Goal: Use online tool/utility: Utilize a website feature to perform a specific function

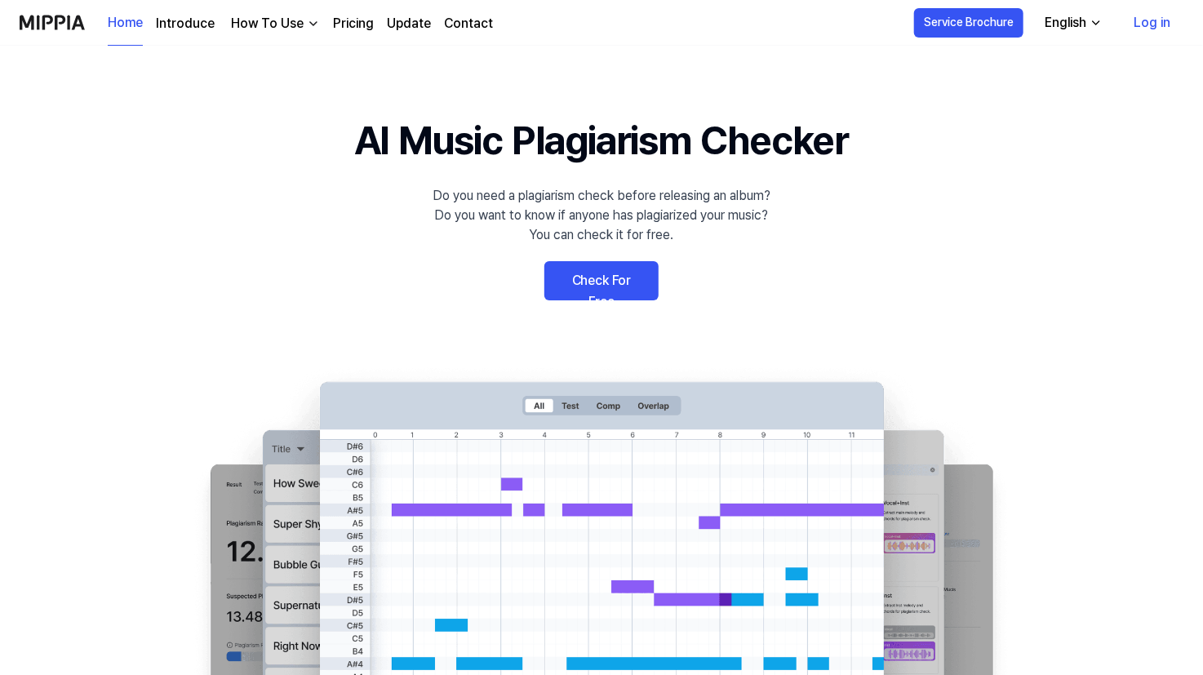
click at [614, 279] on link "Check For Free" at bounding box center [601, 280] width 114 height 39
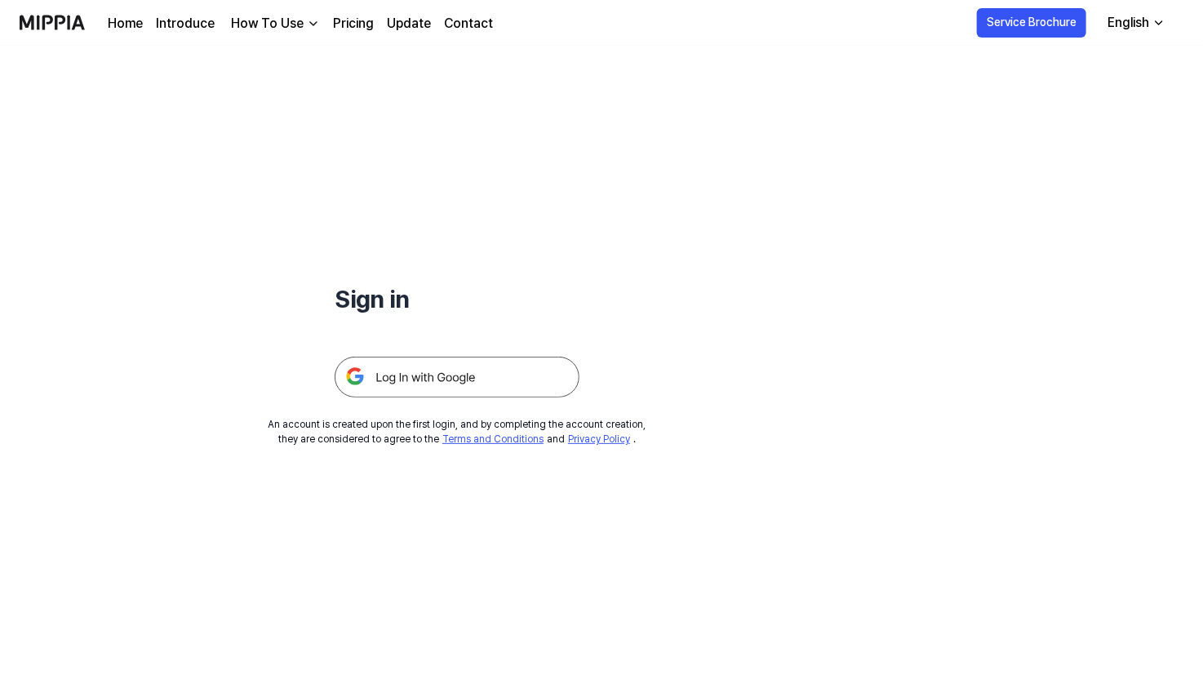
click at [489, 379] on img at bounding box center [457, 377] width 245 height 41
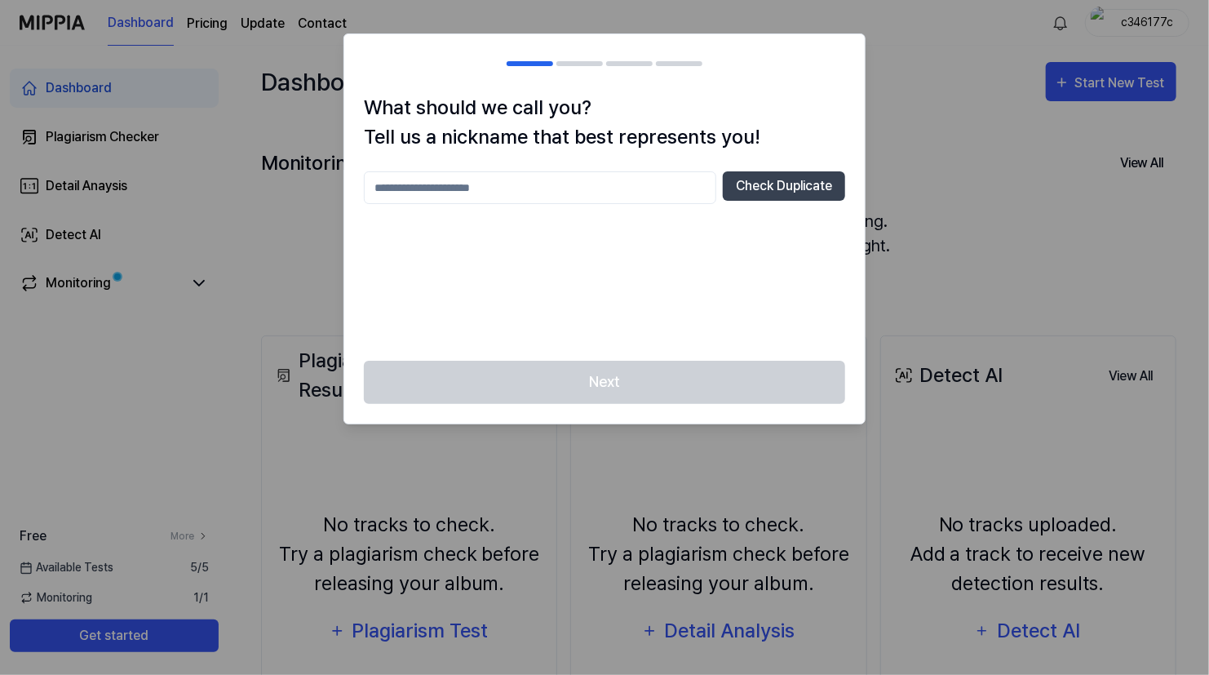
click at [489, 192] on input "text" at bounding box center [540, 187] width 352 height 33
type input "*"
type input "********"
click at [809, 185] on button "Check Duplicate" at bounding box center [784, 185] width 122 height 29
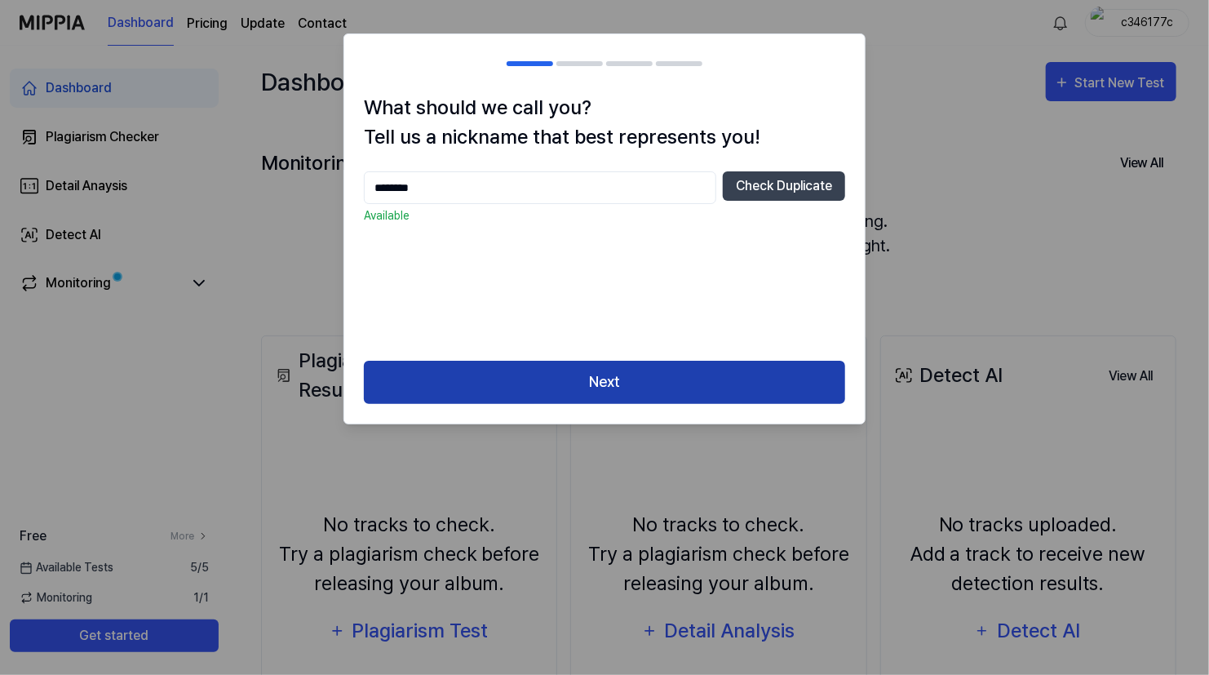
click at [606, 372] on button "Next" at bounding box center [604, 382] width 481 height 43
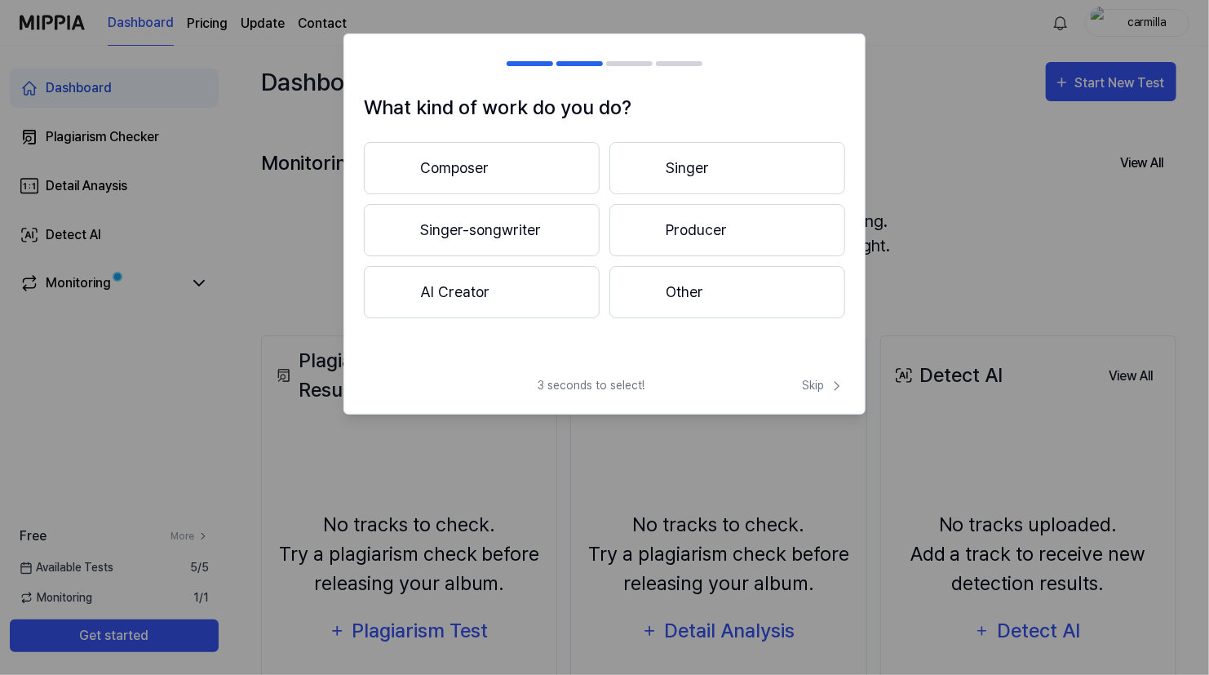
click at [669, 297] on button "Other" at bounding box center [728, 292] width 236 height 52
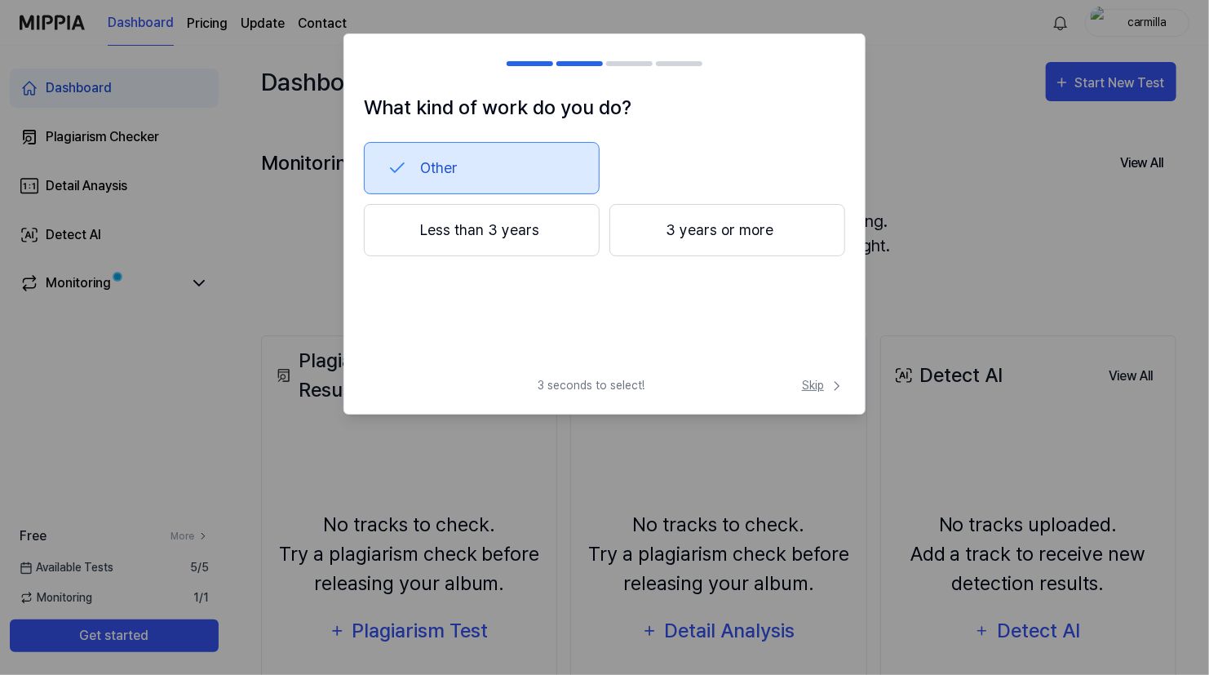
click at [822, 384] on span "Skip" at bounding box center [823, 385] width 43 height 17
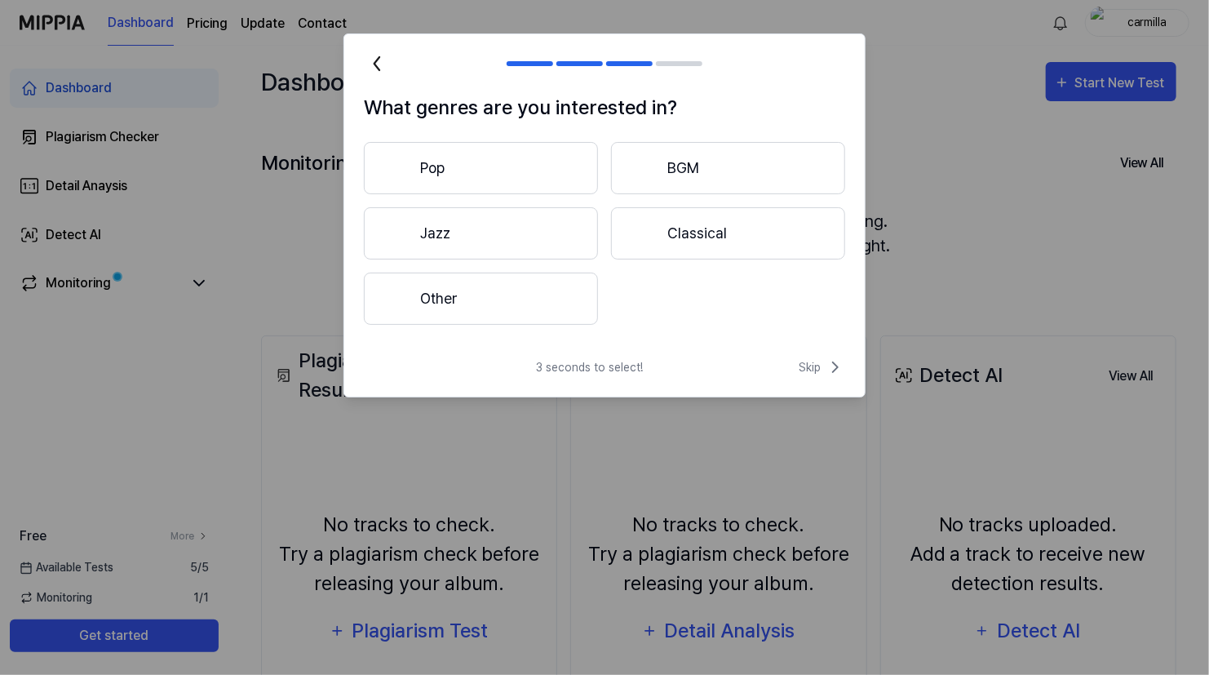
click at [489, 288] on button "Other" at bounding box center [481, 299] width 234 height 52
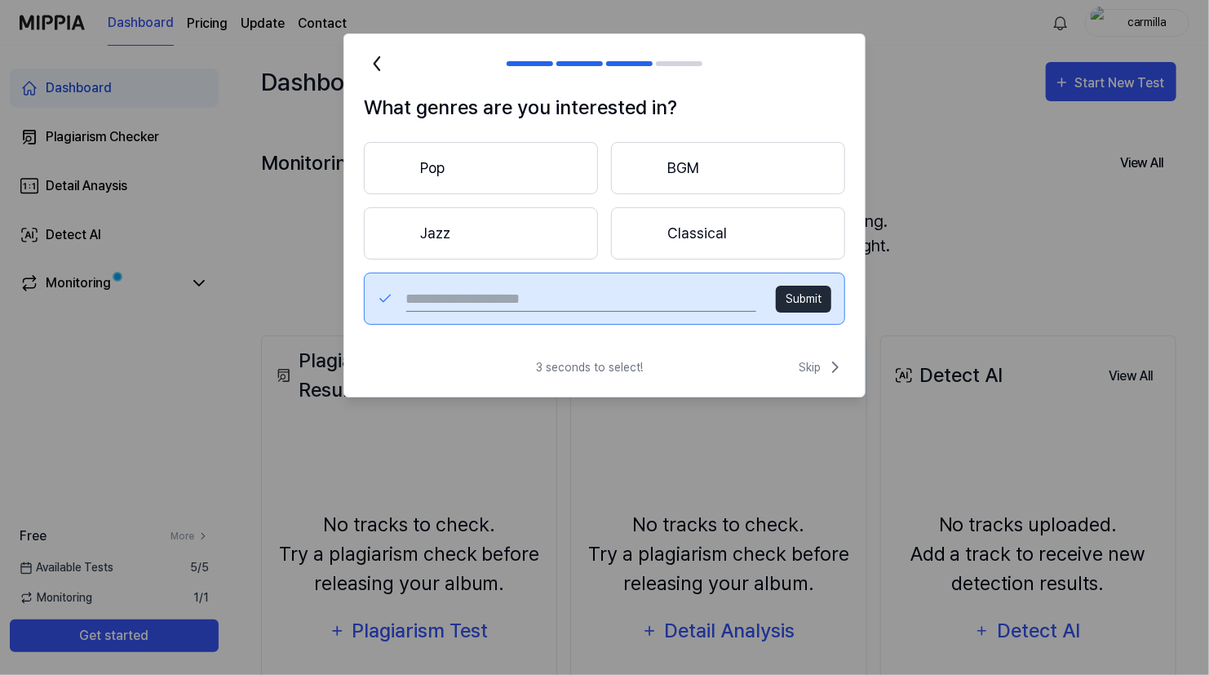
click at [637, 303] on input "text" at bounding box center [581, 299] width 350 height 26
type input "****"
click at [815, 362] on span "Skip" at bounding box center [822, 367] width 47 height 20
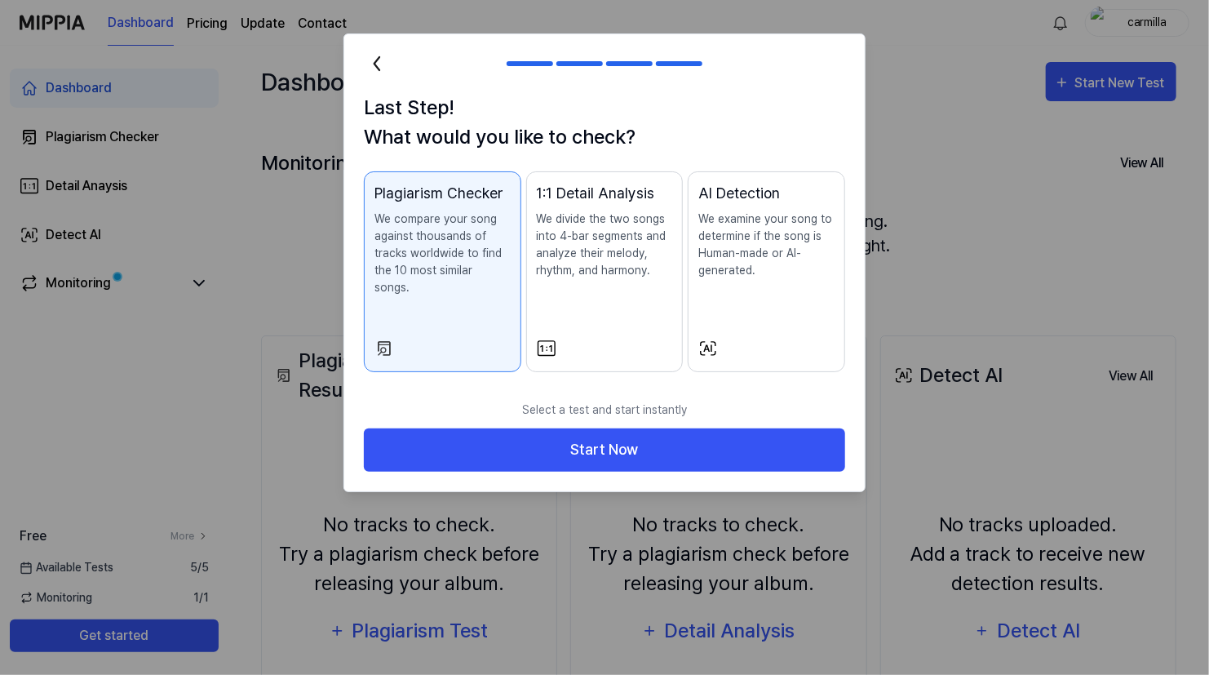
click at [769, 271] on p "We examine your song to determine if the song is Human-made or AI-generated." at bounding box center [766, 245] width 136 height 69
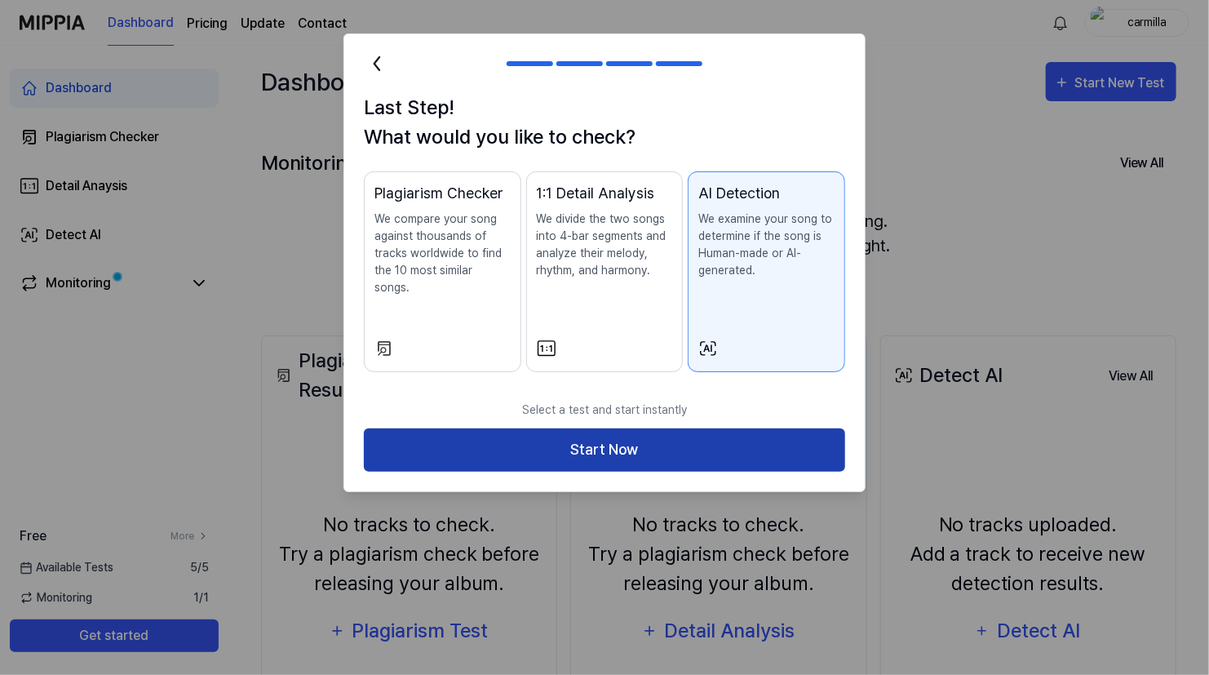
click at [613, 433] on button "Start Now" at bounding box center [604, 449] width 481 height 43
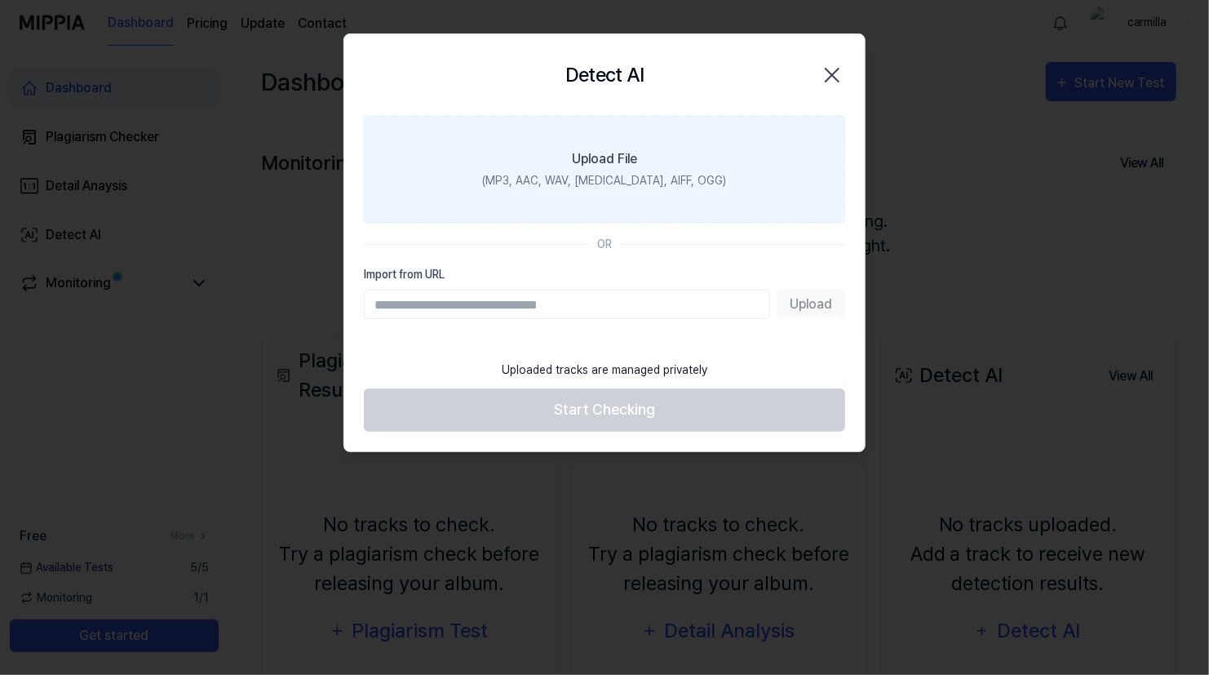
click at [621, 173] on div "(MP3, AAC, WAV, FLAC, AIFF, OGG)" at bounding box center [605, 180] width 244 height 17
click at [0, 0] on input "Upload File (MP3, AAC, WAV, FLAC, AIFF, OGG)" at bounding box center [0, 0] width 0 height 0
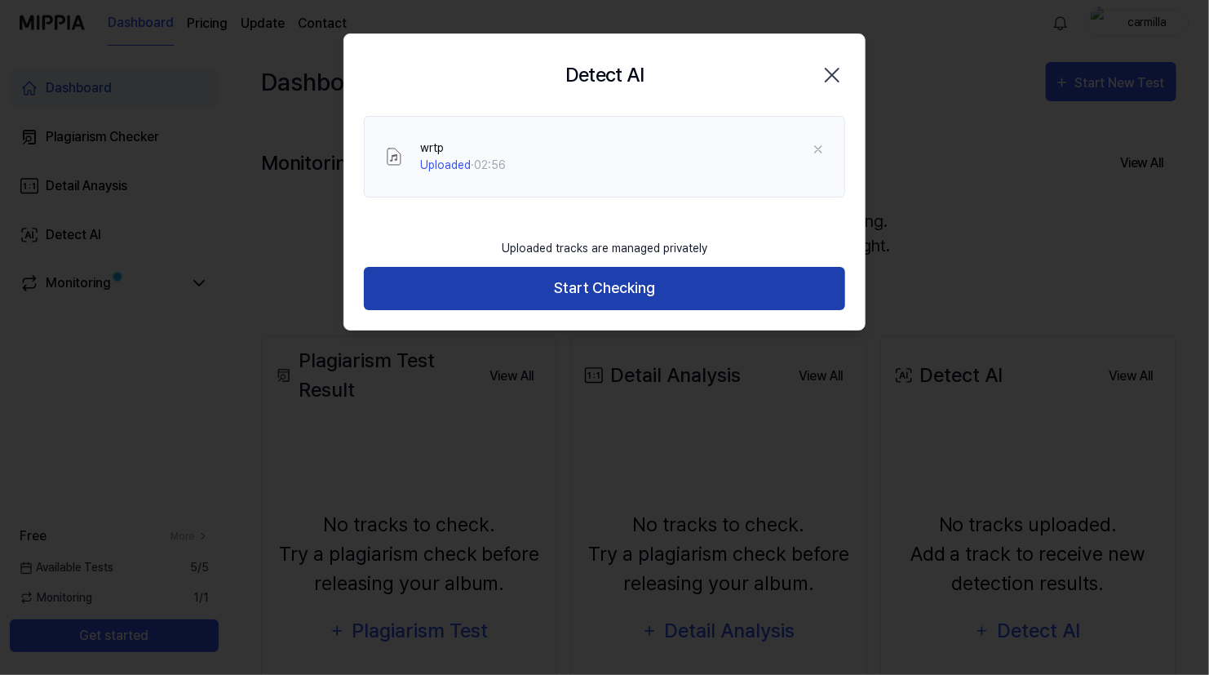
click at [579, 288] on button "Start Checking" at bounding box center [604, 288] width 481 height 43
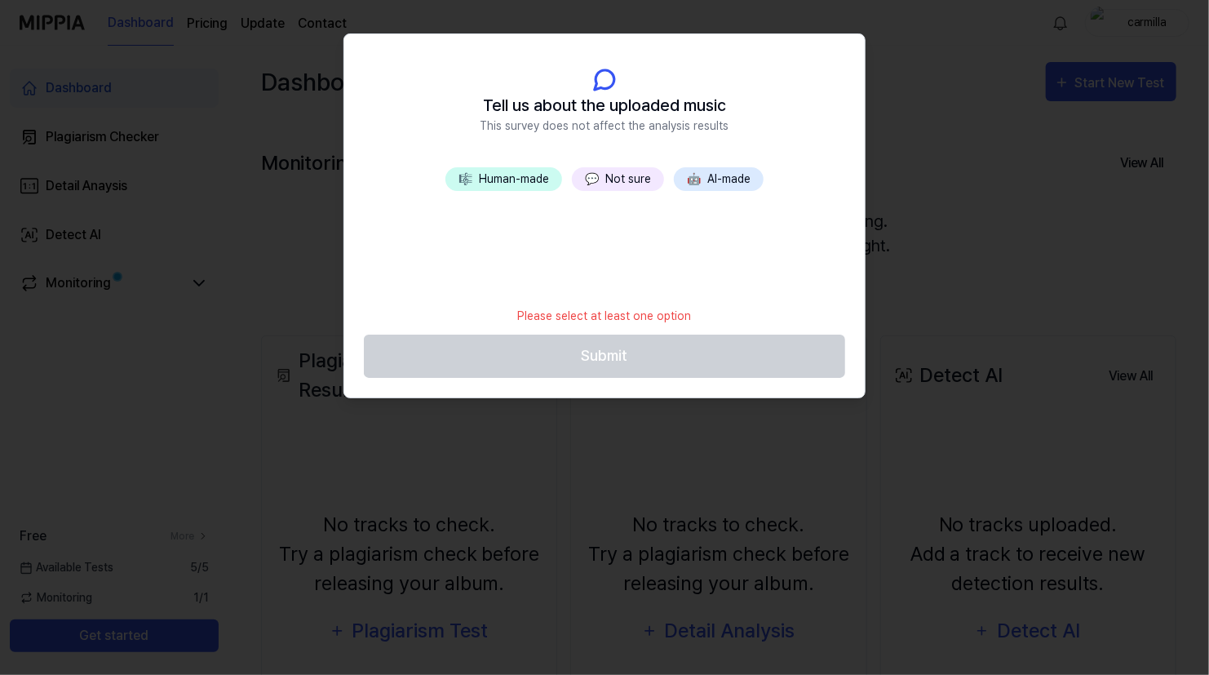
click at [624, 180] on button "💬 Not sure" at bounding box center [618, 179] width 92 height 24
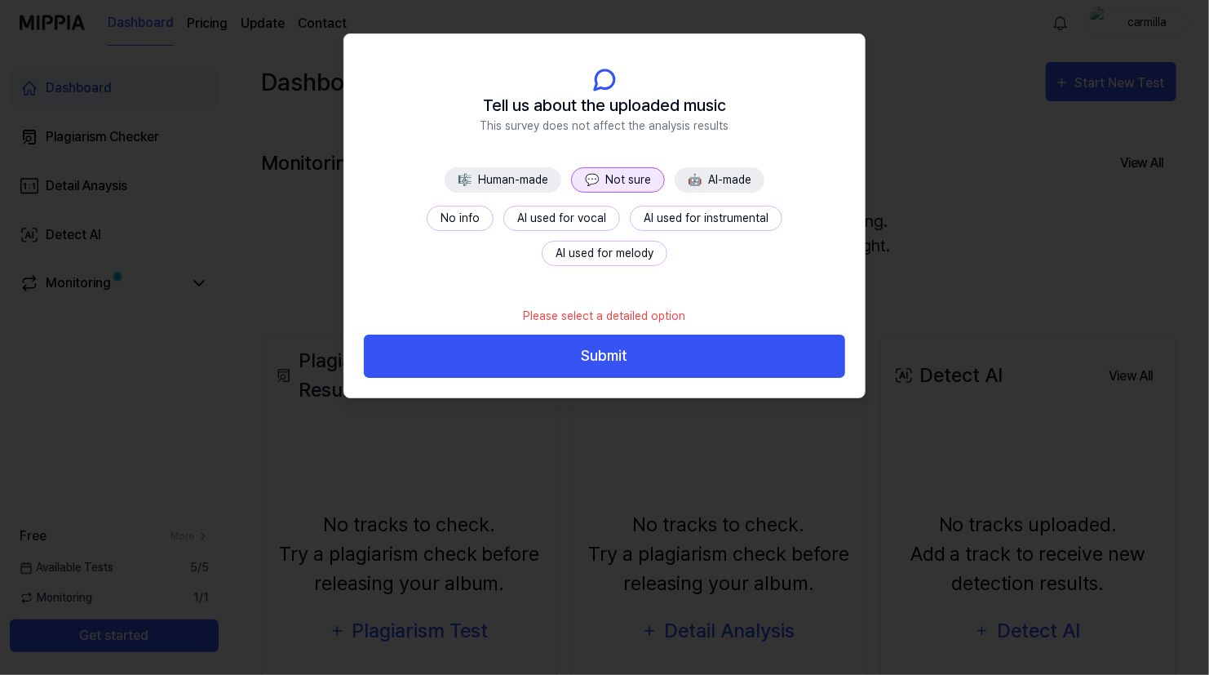
click at [587, 181] on span "💬" at bounding box center [592, 179] width 14 height 13
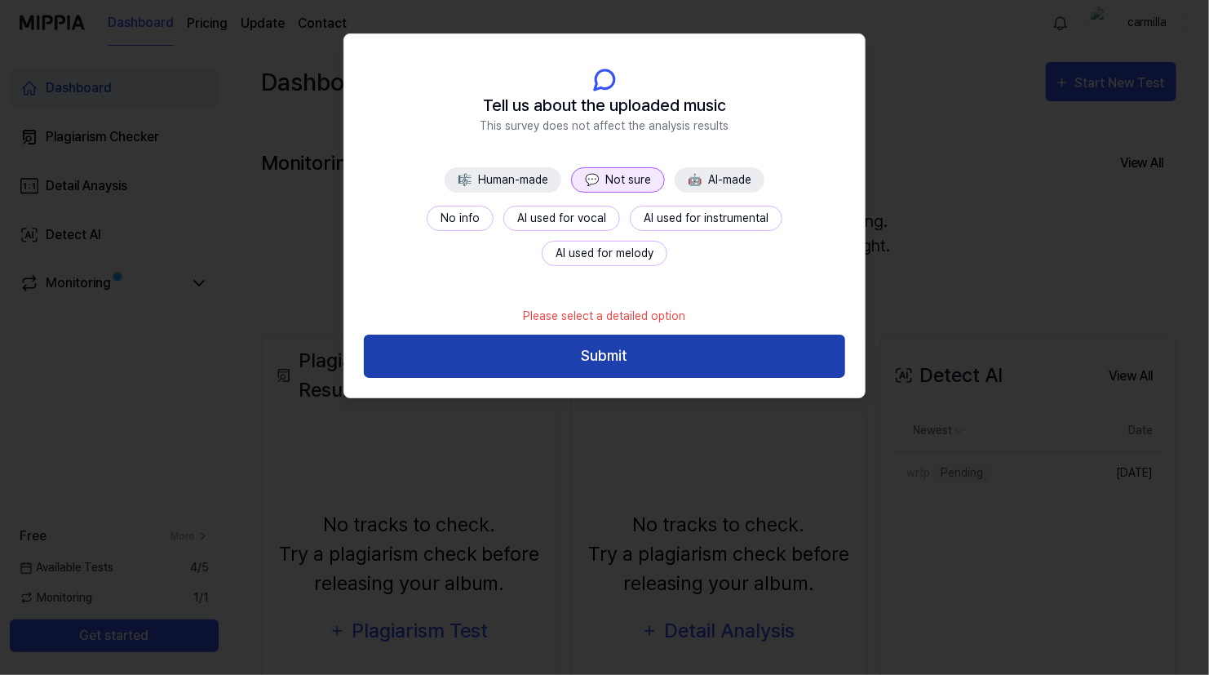
click at [544, 356] on button "Submit" at bounding box center [604, 356] width 481 height 43
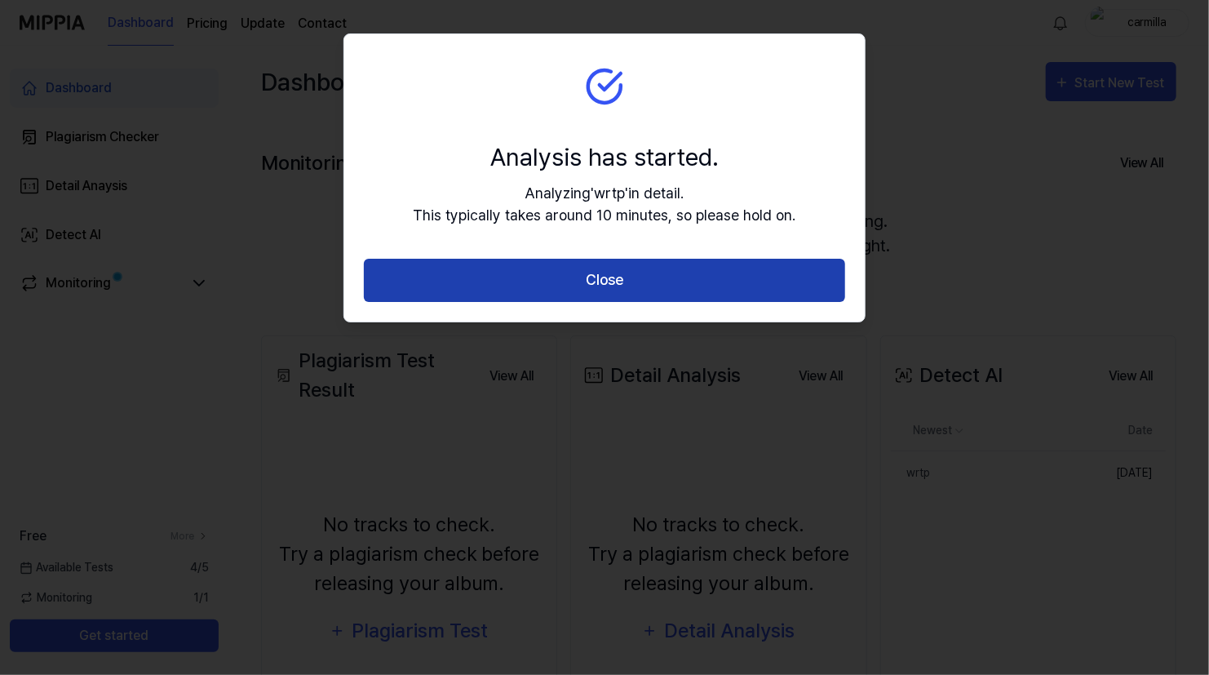
click at [615, 268] on button "Close" at bounding box center [604, 280] width 481 height 43
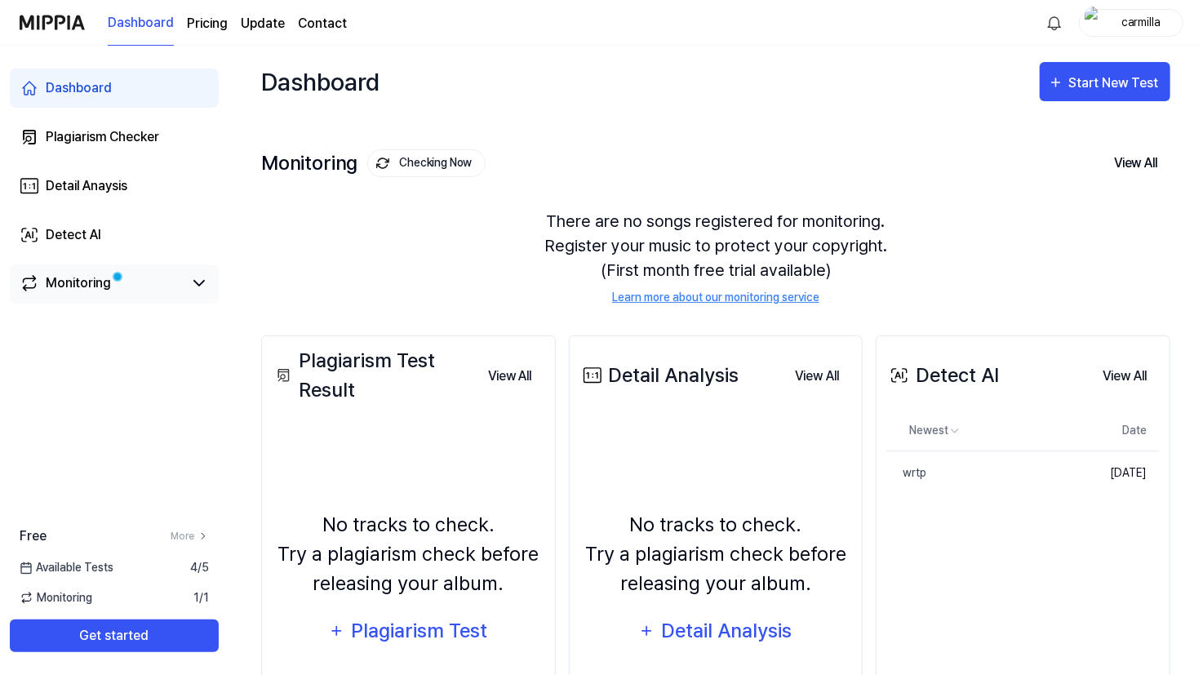
click at [185, 290] on div "Monitoring" at bounding box center [114, 283] width 189 height 20
click at [194, 282] on icon at bounding box center [199, 283] width 20 height 20
click at [391, 213] on div "There are no songs registered for monitoring. Register your music to protect yo…" at bounding box center [715, 257] width 909 height 136
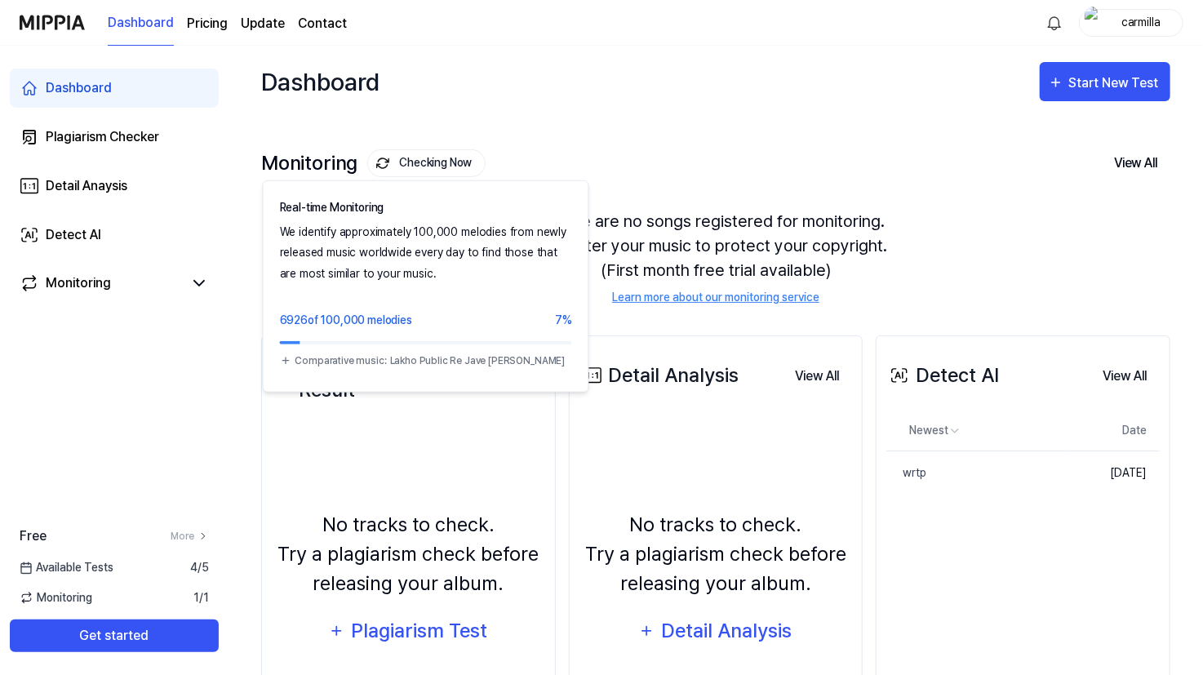
click at [414, 158] on button "Checking Now" at bounding box center [426, 163] width 118 height 28
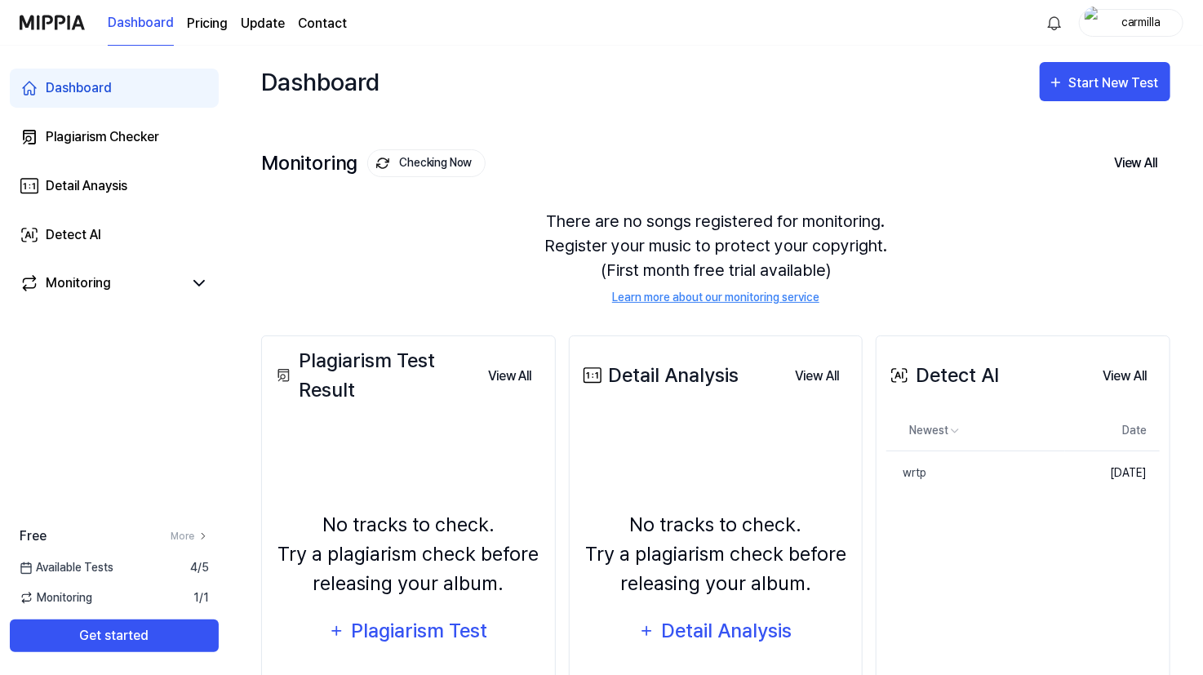
click at [414, 158] on button "Checking Now" at bounding box center [426, 163] width 118 height 28
